Goal: Task Accomplishment & Management: Manage account settings

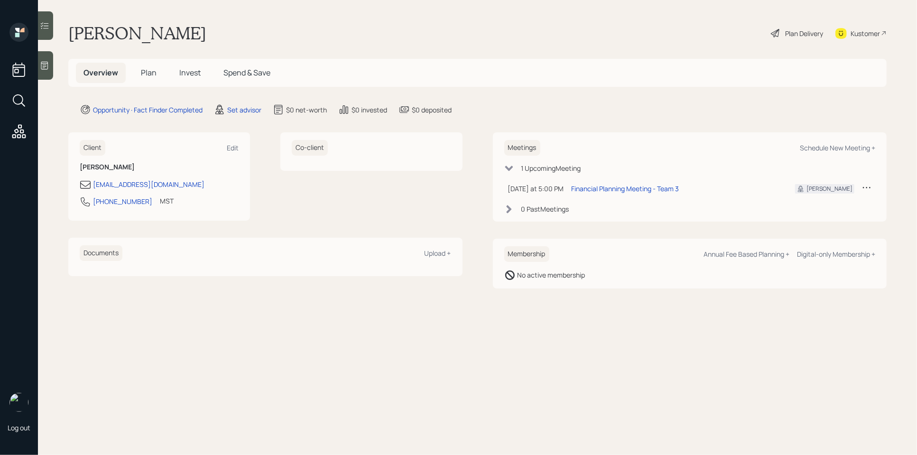
click at [867, 186] on icon at bounding box center [866, 187] width 9 height 9
click at [831, 205] on div "Reschedule" at bounding box center [837, 205] width 68 height 9
click at [862, 188] on icon at bounding box center [866, 187] width 9 height 9
click at [837, 206] on div "Reschedule" at bounding box center [837, 205] width 68 height 9
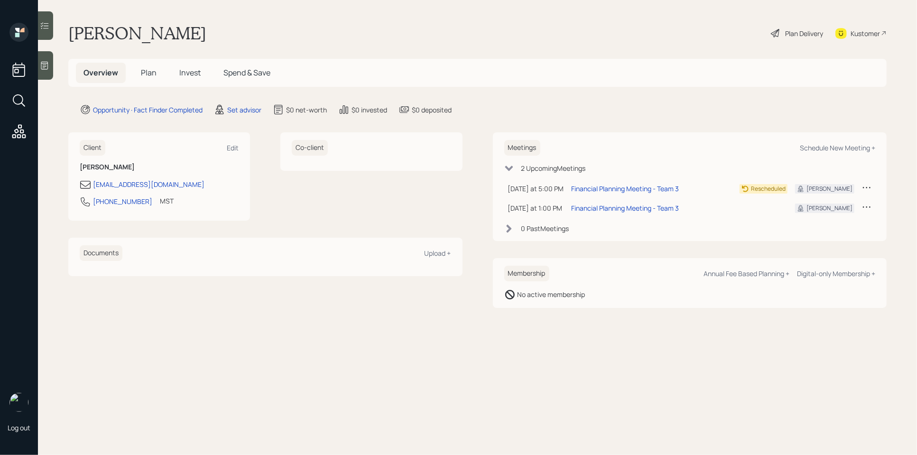
click at [870, 204] on icon at bounding box center [866, 206] width 9 height 9
click at [793, 236] on div "Meetings Schedule New Meeting + 2 Upcoming Meeting s [DATE] at 5:00 PM [DATE] 5…" at bounding box center [690, 186] width 394 height 109
click at [867, 207] on icon at bounding box center [866, 206] width 9 height 9
click at [812, 235] on div "Cancel" at bounding box center [837, 234] width 68 height 9
